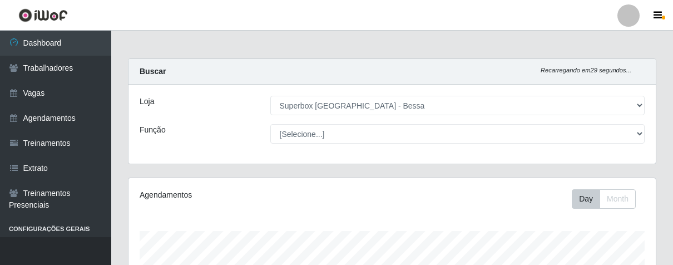
select select "206"
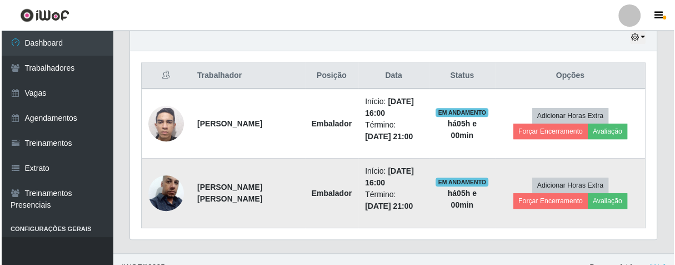
scroll to position [230, 526]
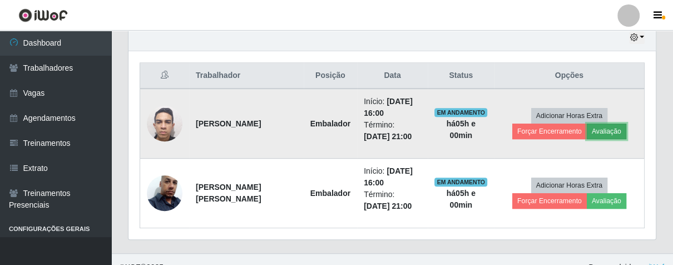
click at [591, 129] on button "Avaliação" at bounding box center [605, 131] width 39 height 16
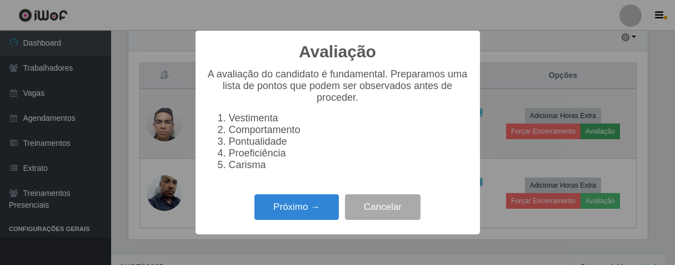
scroll to position [230, 520]
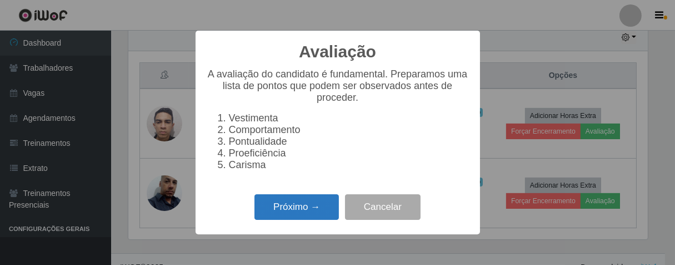
click at [280, 212] on button "Próximo →" at bounding box center [297, 207] width 84 height 26
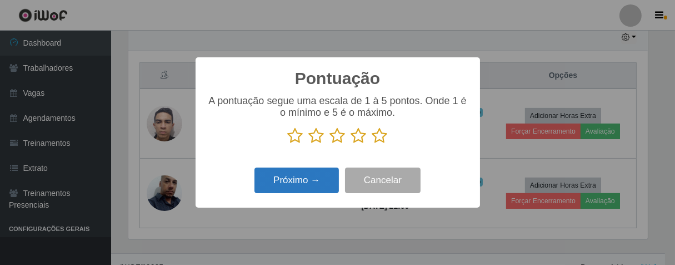
scroll to position [555669, 555380]
click at [361, 138] on icon at bounding box center [359, 135] width 16 height 17
click at [351, 144] on input "radio" at bounding box center [351, 144] width 0 height 0
click at [310, 178] on button "Próximo →" at bounding box center [297, 180] width 84 height 26
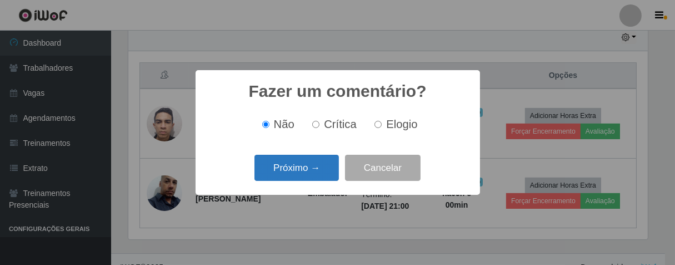
click at [312, 165] on button "Próximo →" at bounding box center [297, 168] width 84 height 26
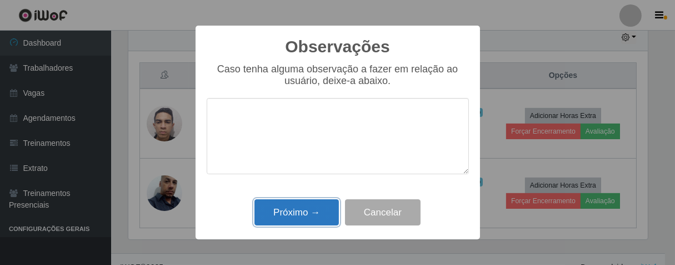
click at [290, 215] on button "Próximo →" at bounding box center [297, 212] width 84 height 26
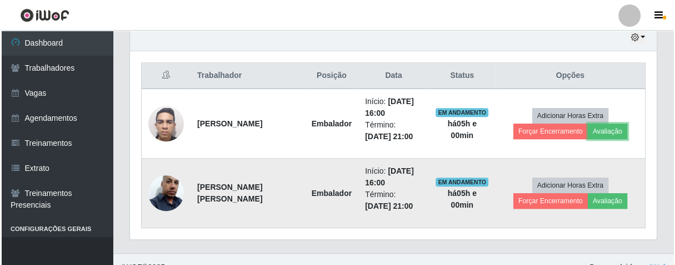
scroll to position [230, 526]
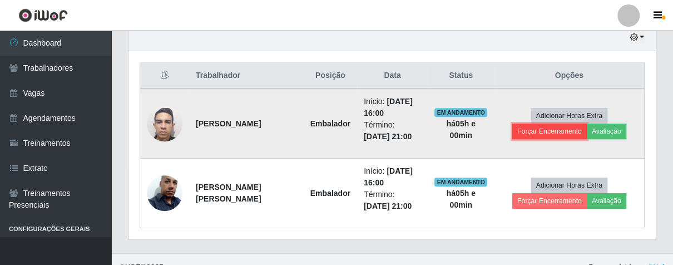
click at [531, 132] on button "Forçar Encerramento" at bounding box center [549, 131] width 74 height 16
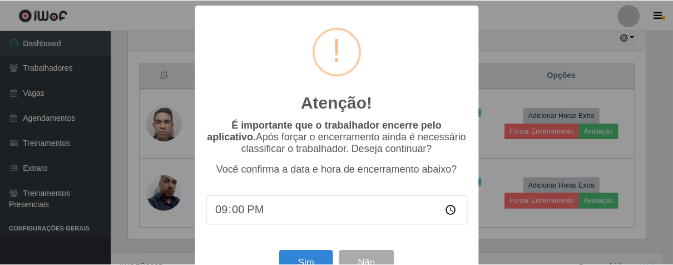
scroll to position [38, 0]
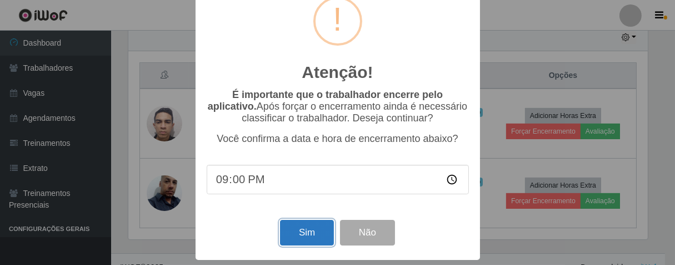
click at [287, 235] on button "Sim" at bounding box center [307, 233] width 54 height 26
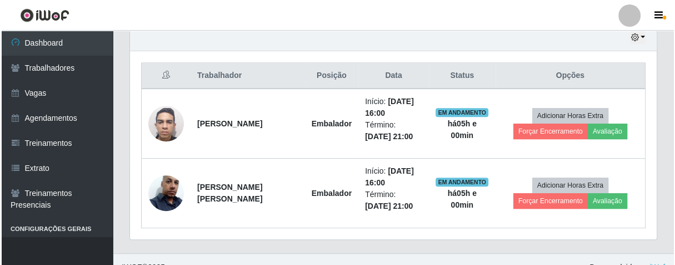
scroll to position [275, 0]
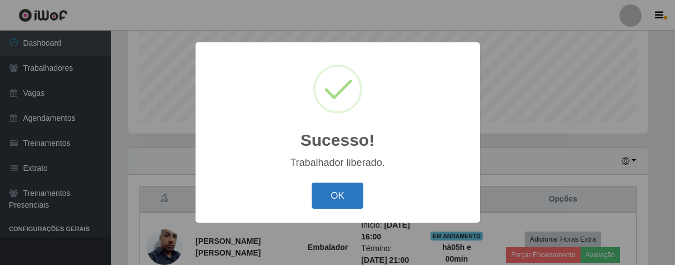
click at [331, 192] on button "OK" at bounding box center [338, 195] width 52 height 26
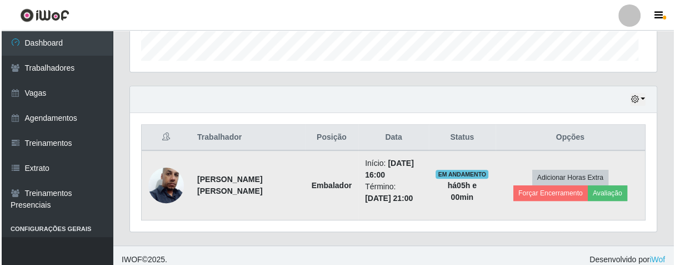
scroll to position [230, 526]
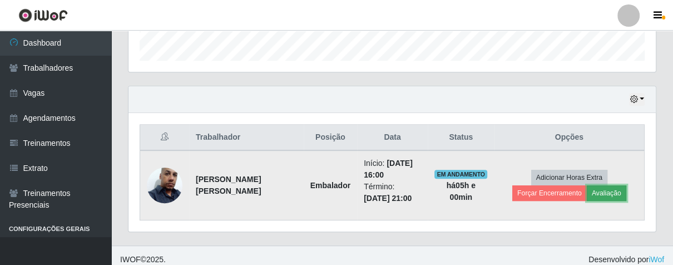
click at [602, 195] on button "Avaliação" at bounding box center [605, 193] width 39 height 16
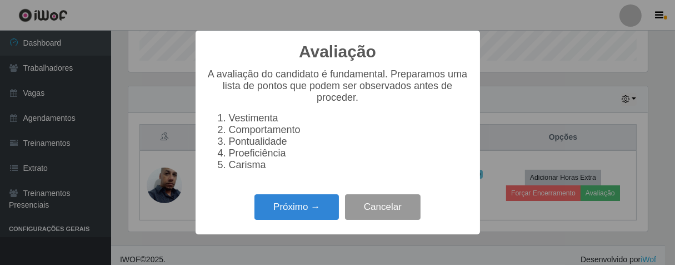
scroll to position [230, 520]
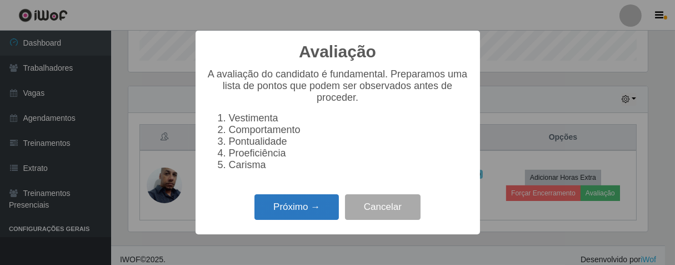
click at [280, 220] on button "Próximo →" at bounding box center [297, 207] width 84 height 26
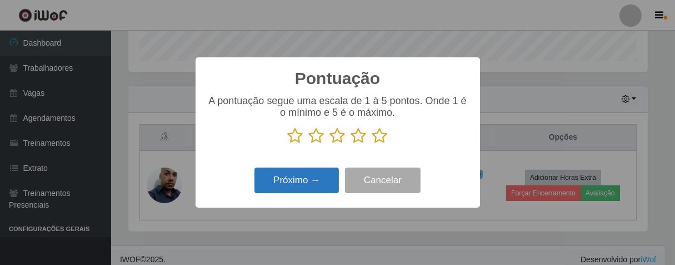
scroll to position [555669, 555380]
click at [378, 133] on icon at bounding box center [380, 135] width 16 height 17
click at [372, 144] on input "radio" at bounding box center [372, 144] width 0 height 0
click at [300, 186] on button "Próximo →" at bounding box center [297, 180] width 84 height 26
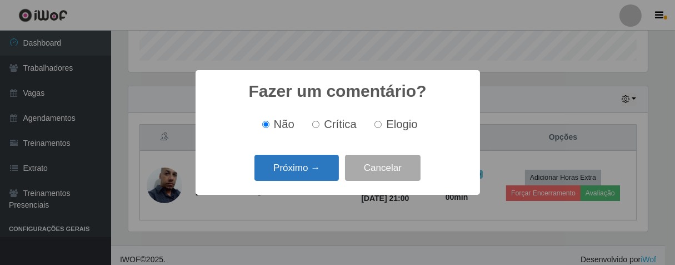
click at [303, 174] on button "Próximo →" at bounding box center [297, 168] width 84 height 26
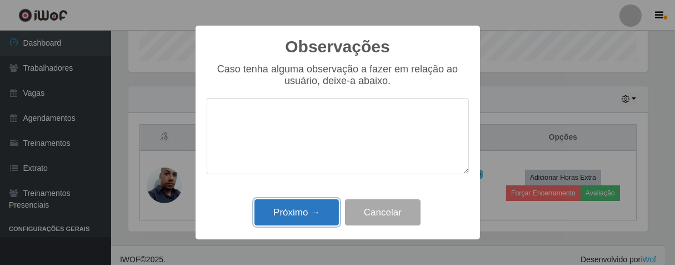
click at [291, 223] on button "Próximo →" at bounding box center [297, 212] width 84 height 26
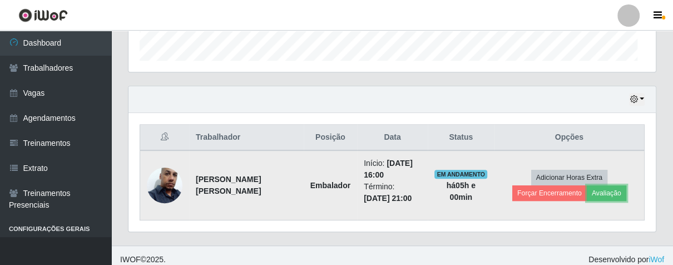
scroll to position [230, 526]
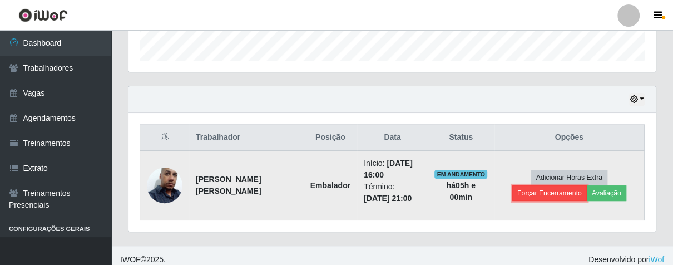
click at [529, 193] on button "Forçar Encerramento" at bounding box center [549, 193] width 74 height 16
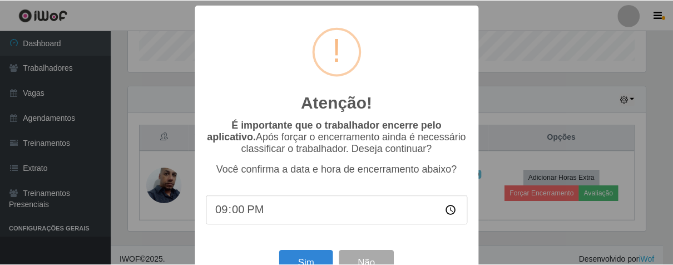
scroll to position [38, 0]
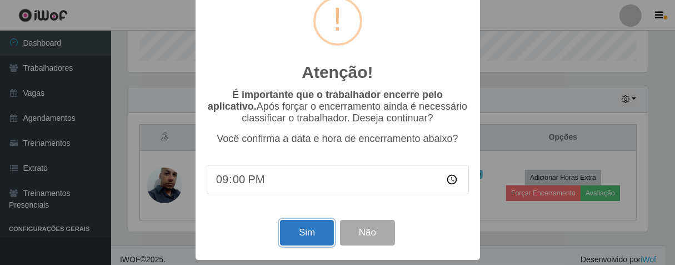
click at [307, 233] on button "Sim" at bounding box center [307, 233] width 54 height 26
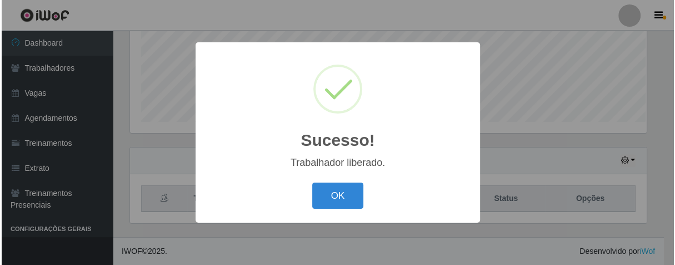
scroll to position [0, 0]
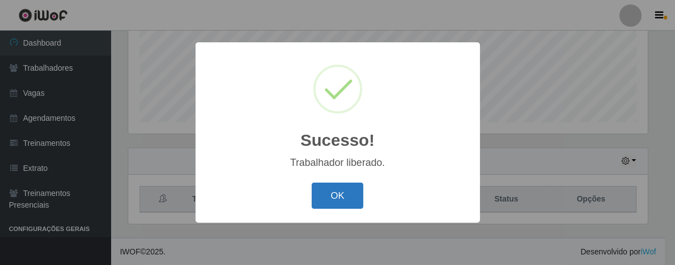
click at [344, 195] on button "OK" at bounding box center [338, 195] width 52 height 26
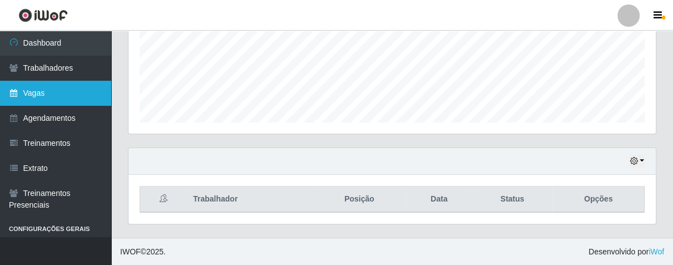
click at [19, 93] on link "Vagas" at bounding box center [55, 93] width 111 height 25
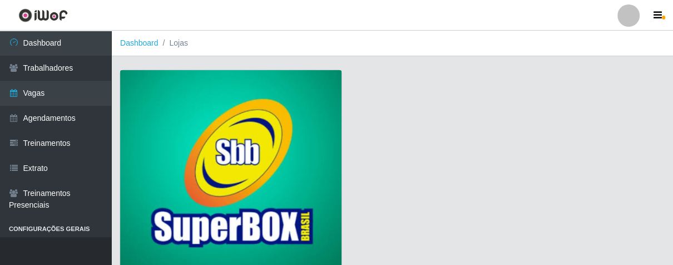
click at [170, 94] on img at bounding box center [230, 170] width 221 height 201
